Goal: Information Seeking & Learning: Find specific fact

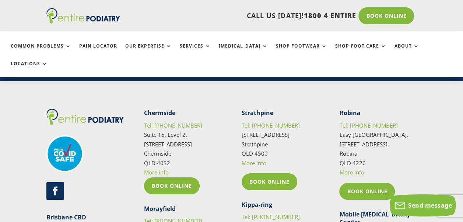
scroll to position [1254, 0]
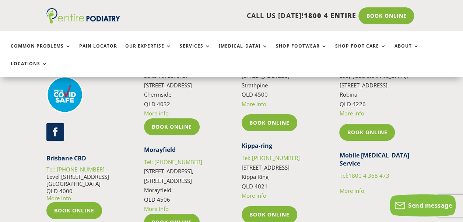
click at [355, 187] on span "More info" at bounding box center [351, 190] width 25 height 7
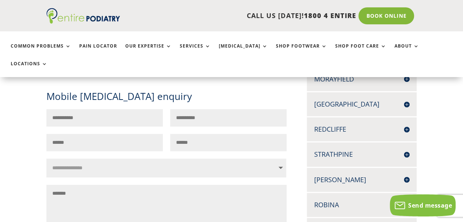
scroll to position [121, 0]
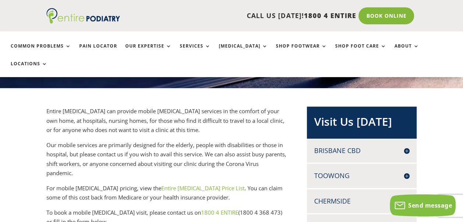
click at [171, 184] on link "Entire [MEDICAL_DATA] Price List" at bounding box center [202, 187] width 83 height 7
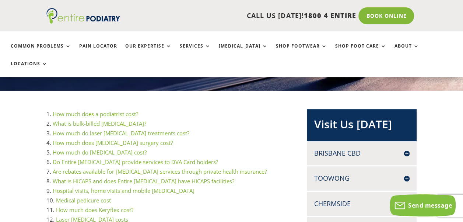
scroll to position [148, 0]
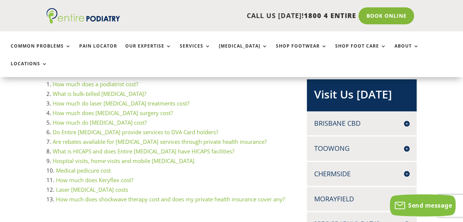
click at [119, 80] on link "How much does a podiatrist cost?" at bounding box center [95, 83] width 85 height 7
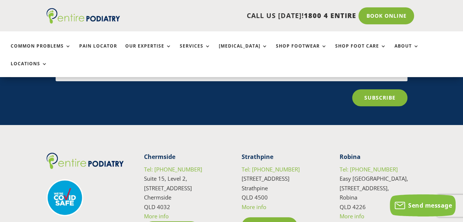
scroll to position [4311, 0]
